Goal: Check status: Check status

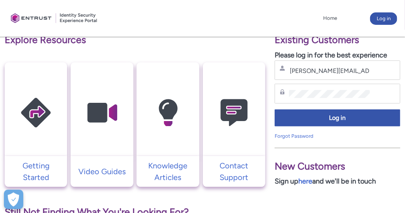
scroll to position [164, 0]
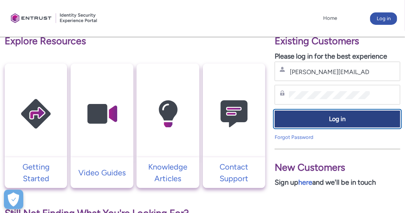
click at [346, 121] on span "Log in" at bounding box center [338, 119] width 116 height 9
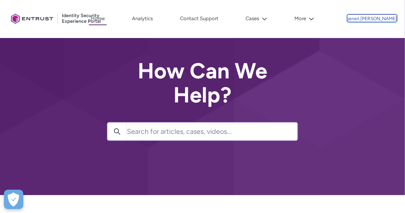
click at [381, 20] on p "jeneil.[PERSON_NAME]" at bounding box center [372, 18] width 49 height 5
click at [155, 18] on link "Analytics" at bounding box center [142, 19] width 25 height 12
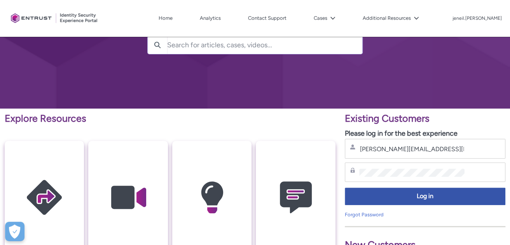
scroll to position [72, 0]
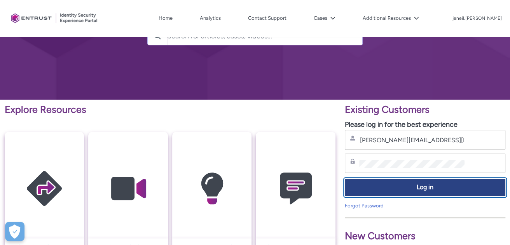
click at [424, 184] on span "Log in" at bounding box center [425, 187] width 150 height 9
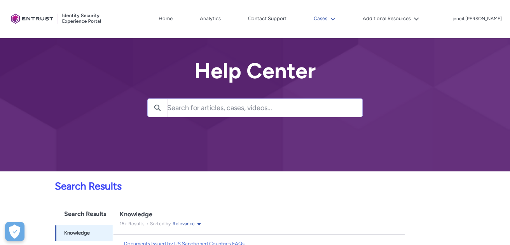
click at [335, 19] on lightning-icon at bounding box center [331, 19] width 8 height 6
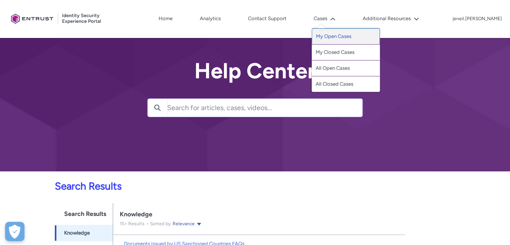
click at [349, 36] on link "My Open Cases" at bounding box center [346, 36] width 68 height 16
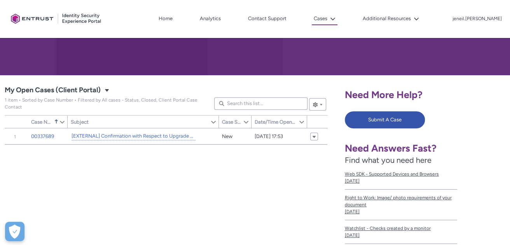
scroll to position [95, 0]
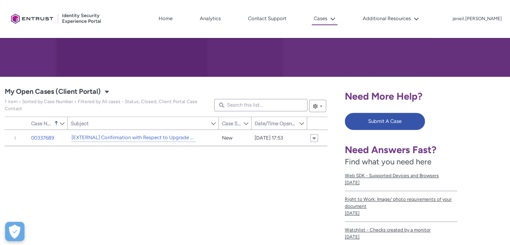
click at [119, 181] on div "Item Number Sort Case Number Sorted Ascending Show Case Number Column Actions S…" at bounding box center [166, 240] width 323 height 221
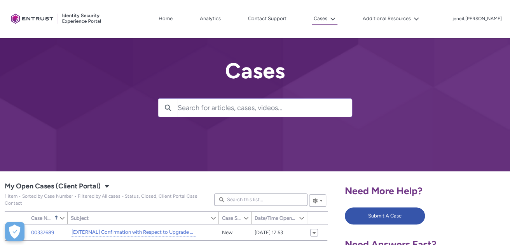
scroll to position [45, 0]
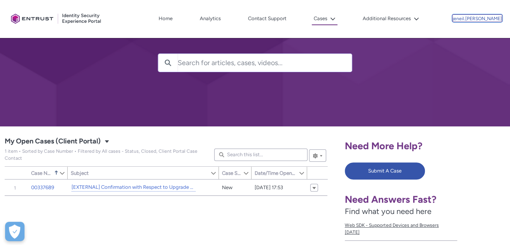
click at [490, 20] on p "jeneil.[PERSON_NAME]" at bounding box center [476, 18] width 49 height 5
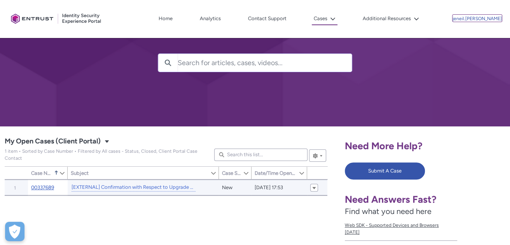
click at [47, 185] on link "00337689" at bounding box center [42, 188] width 23 height 8
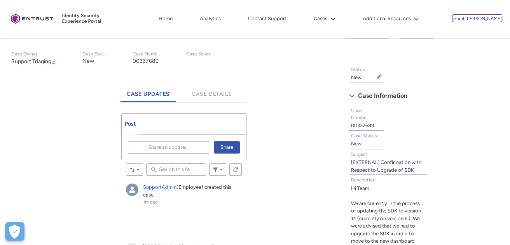
scroll to position [151, 0]
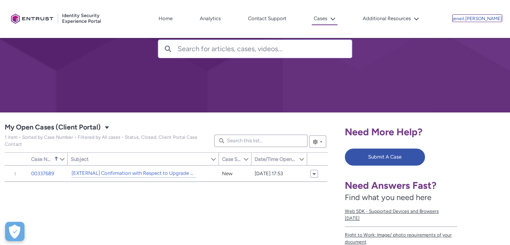
scroll to position [62, 0]
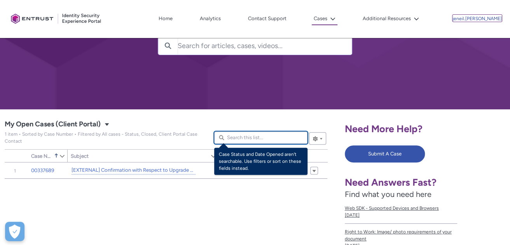
click at [258, 136] on input "Search this list..." at bounding box center [260, 138] width 93 height 12
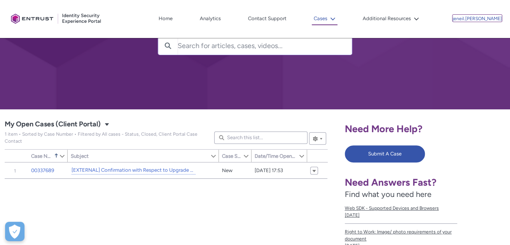
click at [335, 17] on icon at bounding box center [332, 18] width 5 height 5
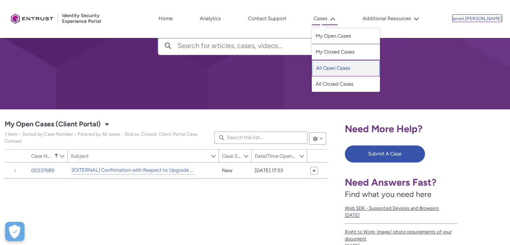
click at [352, 66] on link "All Open Cases" at bounding box center [346, 68] width 68 height 16
